Goal: Complete application form: Complete application form

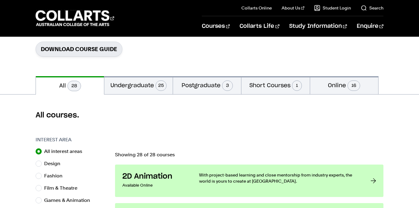
scroll to position [124, 0]
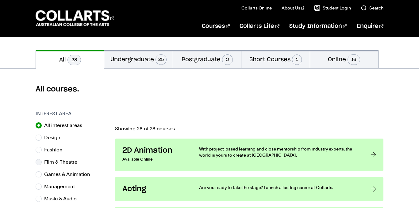
click at [63, 164] on label "Film & Theatre" at bounding box center [63, 162] width 38 height 9
click at [42, 164] on input "Film & Theatre" at bounding box center [39, 162] width 6 height 6
radio input "true"
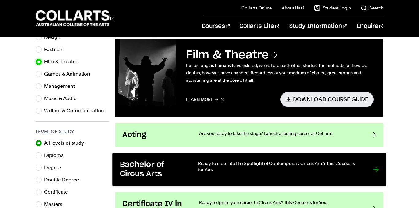
scroll to position [224, 0]
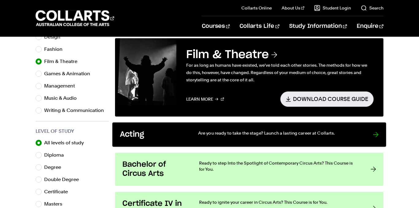
click at [370, 130] on link "Acting Are you ready to take the stage? Launch a lasting career at Collarts." at bounding box center [248, 135] width 273 height 25
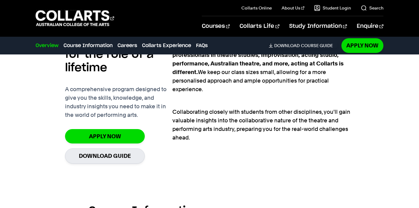
scroll to position [432, 0]
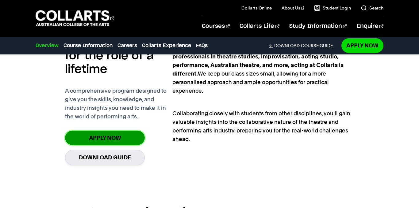
click at [131, 136] on link "Apply Now" at bounding box center [105, 138] width 80 height 14
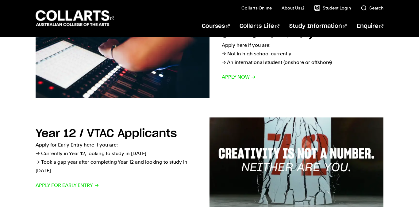
scroll to position [138, 0]
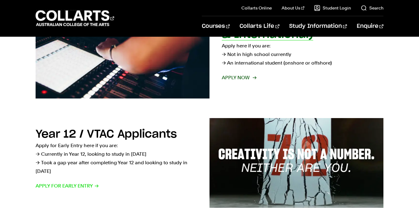
click at [237, 75] on span "Apply now" at bounding box center [239, 78] width 34 height 9
